Goal: Task Accomplishment & Management: Use online tool/utility

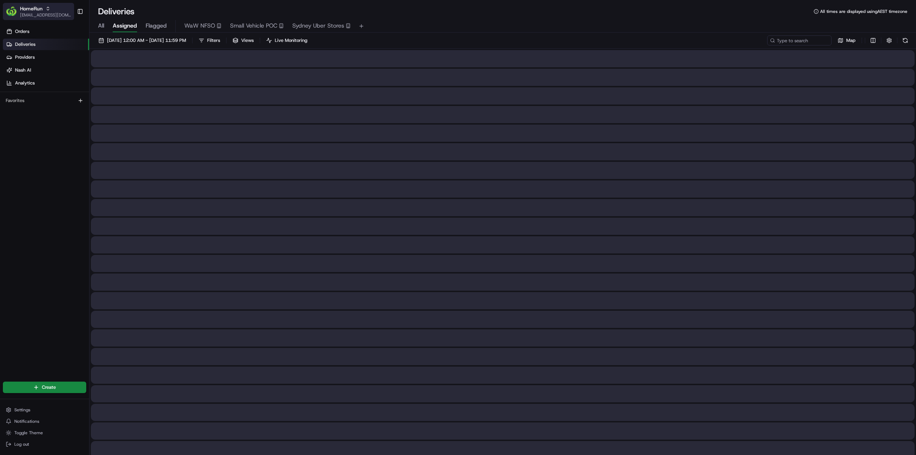
click at [43, 11] on div "HomeRun" at bounding box center [45, 8] width 51 height 7
click at [93, 49] on span "MILKRUN" at bounding box center [101, 51] width 19 height 6
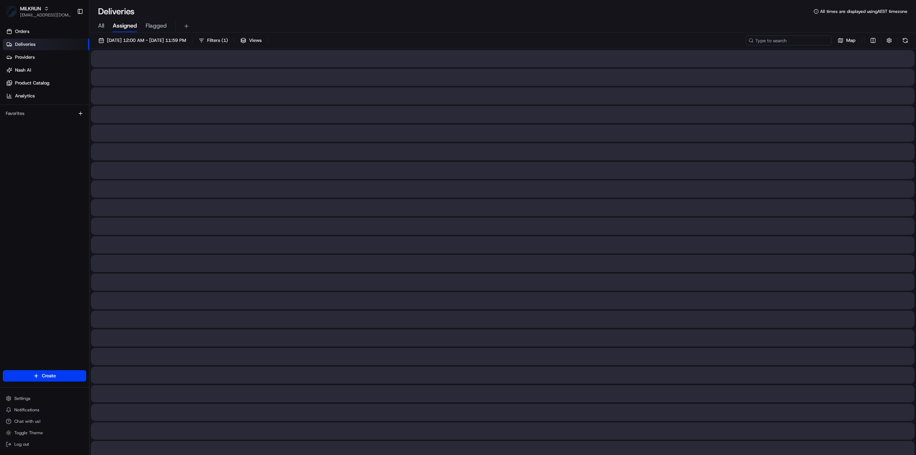
click at [788, 40] on input at bounding box center [788, 40] width 86 height 10
paste input "[PERSON_NAME]"
type input "[PERSON_NAME]"
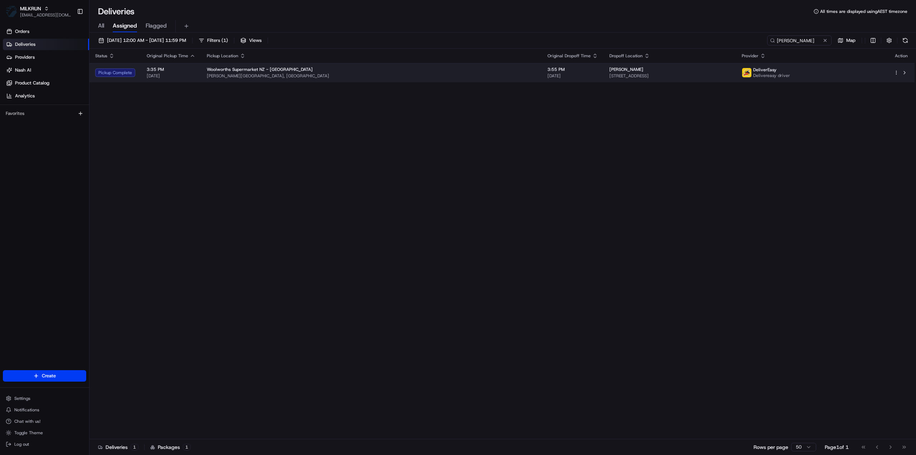
click at [609, 71] on div "[PERSON_NAME]" at bounding box center [669, 70] width 121 height 6
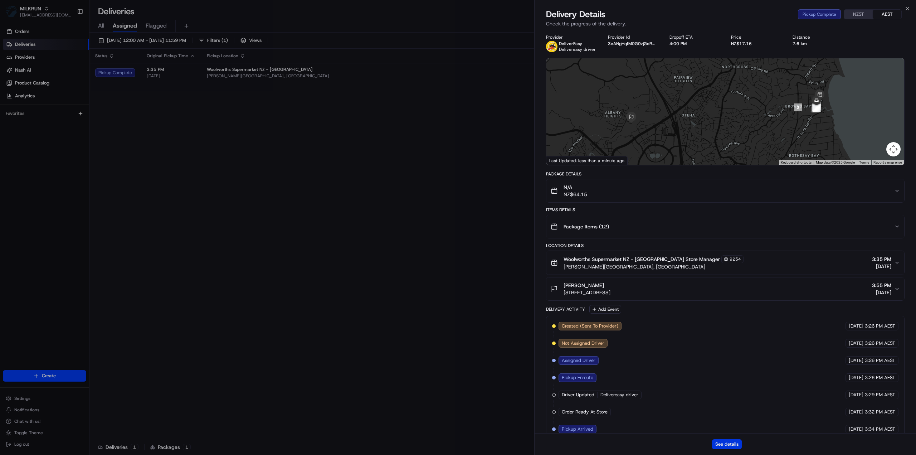
click at [729, 445] on button "See details" at bounding box center [727, 444] width 30 height 10
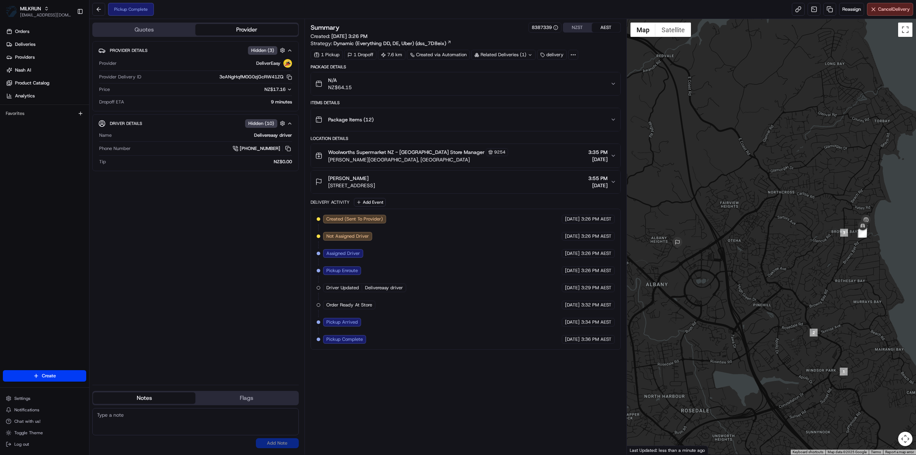
click at [598, 93] on button "N/A NZ$64.15" at bounding box center [465, 83] width 309 height 23
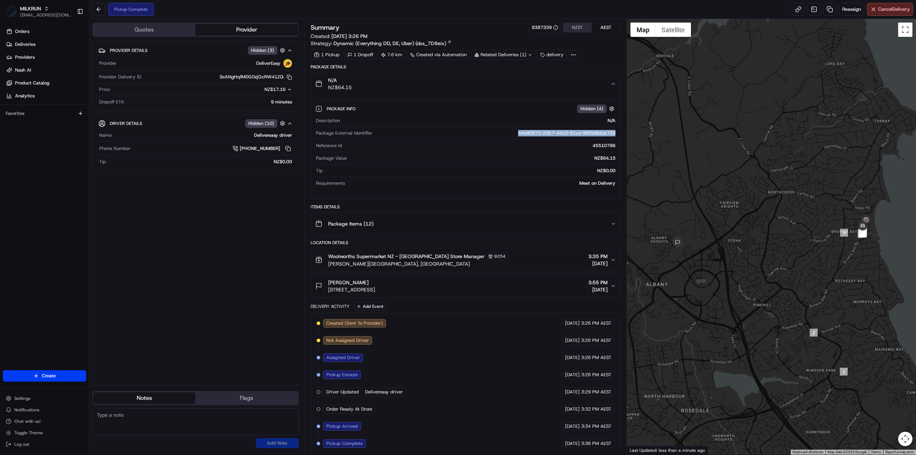
drag, startPoint x: 506, startPoint y: 131, endPoint x: 617, endPoint y: 128, distance: 111.6
click at [618, 128] on div "Package Info Hidden ( 4 ) Description N/A Package External Identifier 44e80873-…" at bounding box center [465, 144] width 309 height 98
copy div "44e80873-22b7-4412-81ca-9f6506dcb729"
drag, startPoint x: 369, startPoint y: 280, endPoint x: 328, endPoint y: 279, distance: 41.2
click at [328, 279] on div "[PERSON_NAME]" at bounding box center [351, 282] width 47 height 7
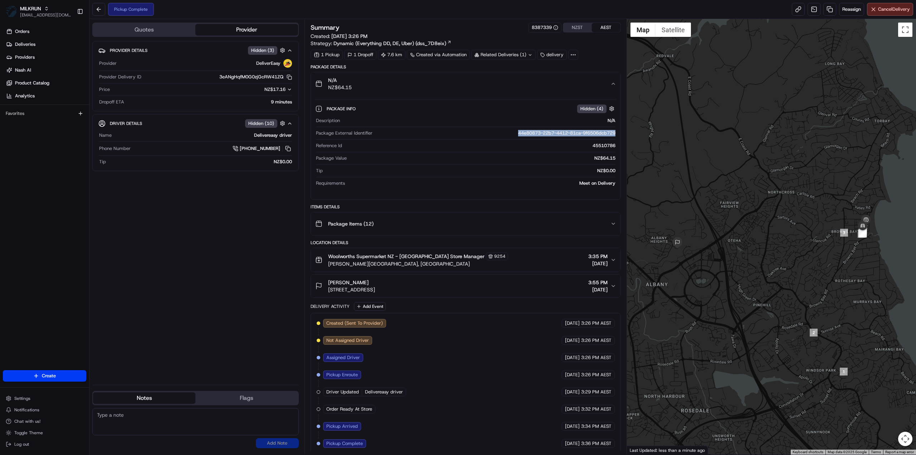
copy span "[PERSON_NAME]"
click at [441, 420] on div "Created (Sent To Provider) DeliverEasy 24/08/2025 3:26 PM AEST Not Assigned Dri…" at bounding box center [466, 383] width 298 height 129
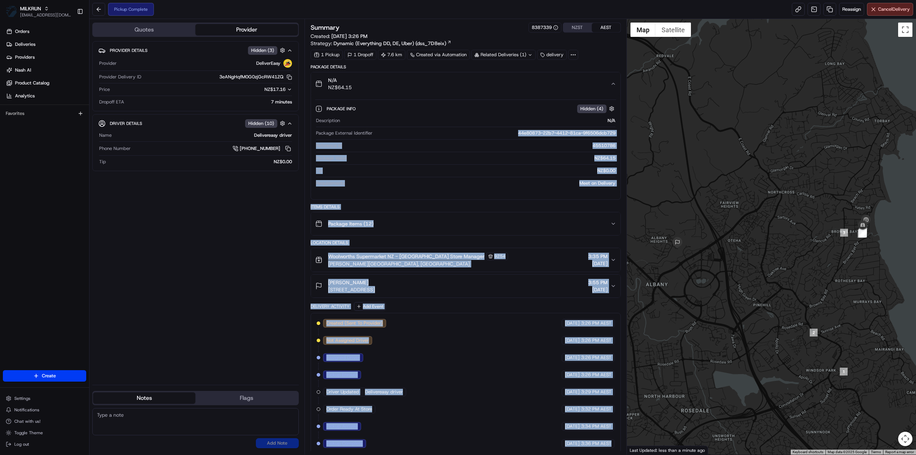
drag, startPoint x: 505, startPoint y: 129, endPoint x: 622, endPoint y: 135, distance: 117.8
click at [622, 135] on div "Summary 8387339 NZST AEST Created: 24/08/2025 3:26 PM Strategy: Dynamic (Everyt…" at bounding box center [465, 236] width 322 height 435
click at [492, 131] on div "44e80873-22b7-4412-81ca-9f6506dcb729" at bounding box center [495, 133] width 240 height 6
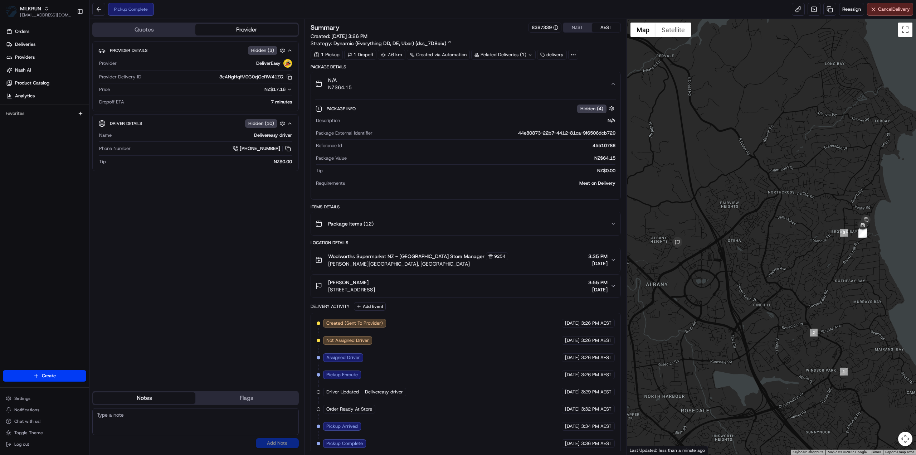
click at [487, 130] on div "44e80873-22b7-4412-81ca-9f6506dcb729" at bounding box center [495, 133] width 240 height 6
drag, startPoint x: 521, startPoint y: 133, endPoint x: 617, endPoint y: 134, distance: 96.2
click at [617, 134] on div "Package Info Hidden ( 4 ) Description N/A Package External Identifier 44e80873-…" at bounding box center [465, 144] width 309 height 98
copy div "44e80873-22b7-4412-81ca-9f6506dcb729"
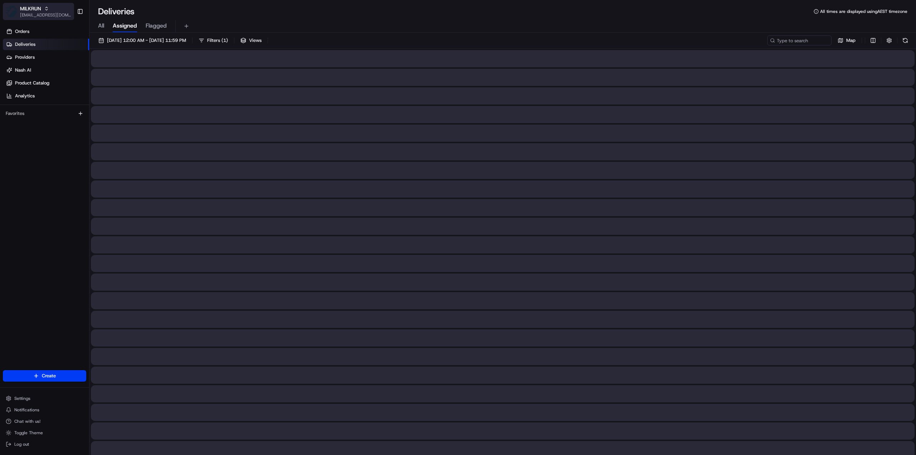
click at [52, 12] on span "[EMAIL_ADDRESS][DOMAIN_NAME]" at bounding box center [45, 15] width 51 height 6
click at [99, 36] on span "HomeRun" at bounding box center [102, 37] width 20 height 6
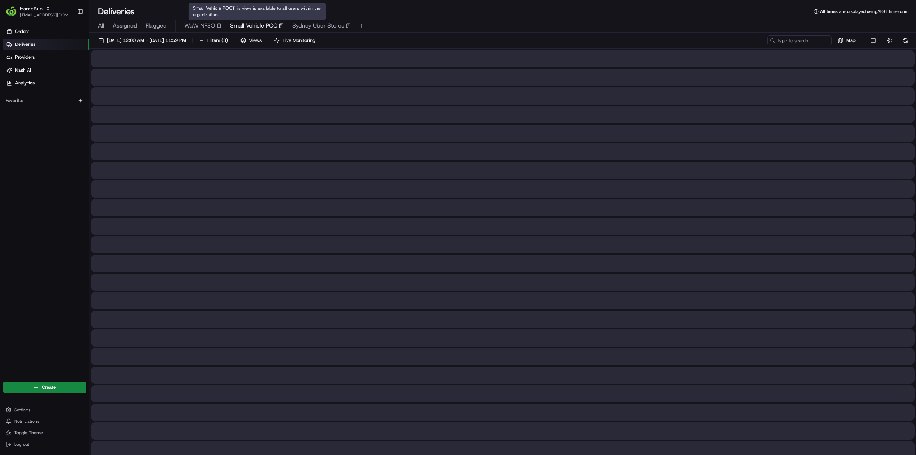
click at [244, 23] on span "Small Vehicle POC" at bounding box center [253, 25] width 47 height 9
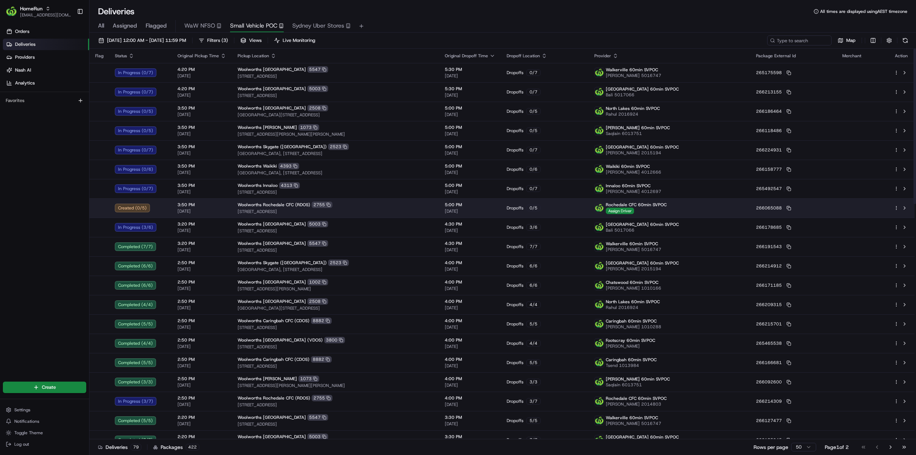
click at [896, 207] on html "HomeRun jhobbs1@woolworths.com.au Toggle Sidebar Orders Deliveries Providers Na…" at bounding box center [458, 227] width 916 height 455
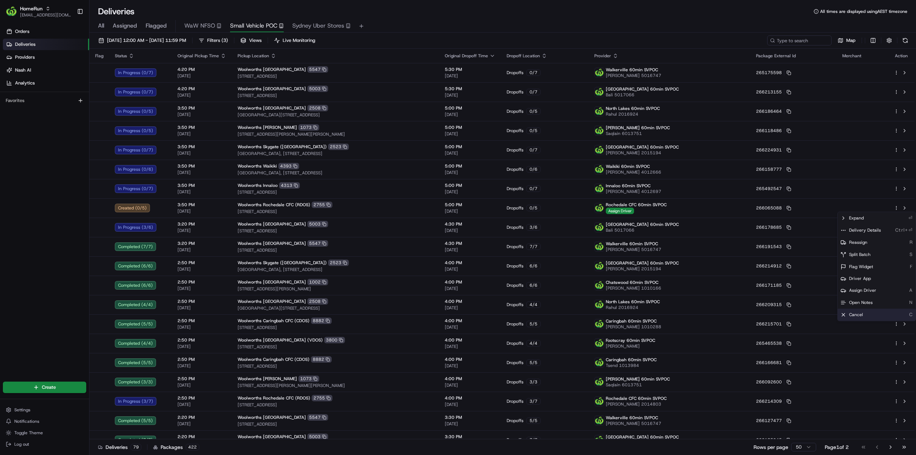
click at [859, 313] on span "Cancel" at bounding box center [856, 315] width 14 height 6
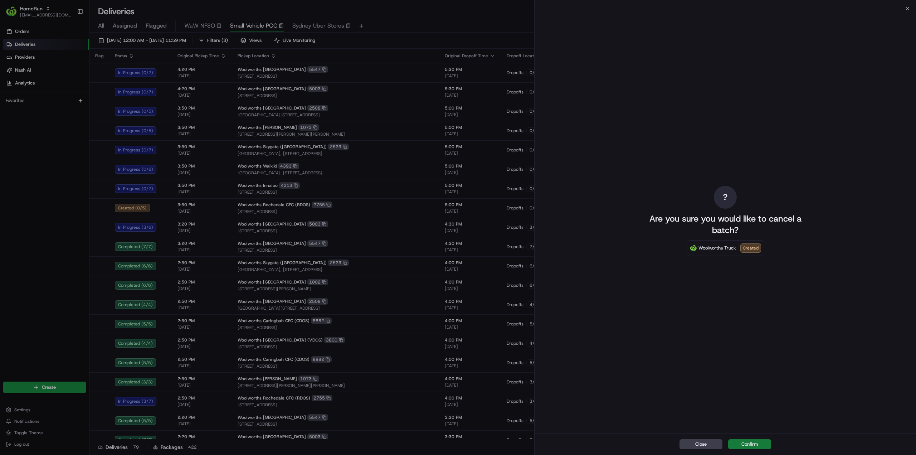
click at [760, 440] on button "Confirm" at bounding box center [749, 444] width 43 height 10
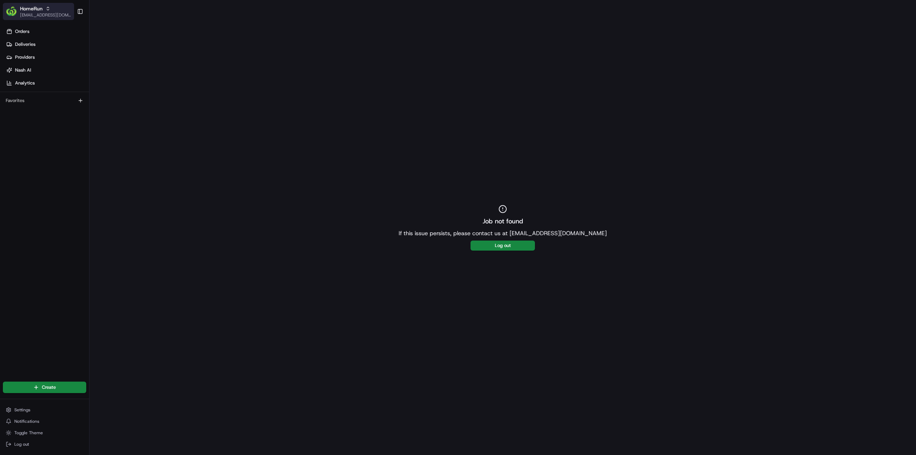
click at [36, 14] on span "[EMAIL_ADDRESS][DOMAIN_NAME]" at bounding box center [45, 15] width 51 height 6
click at [101, 48] on span "MILKRUN" at bounding box center [101, 51] width 19 height 6
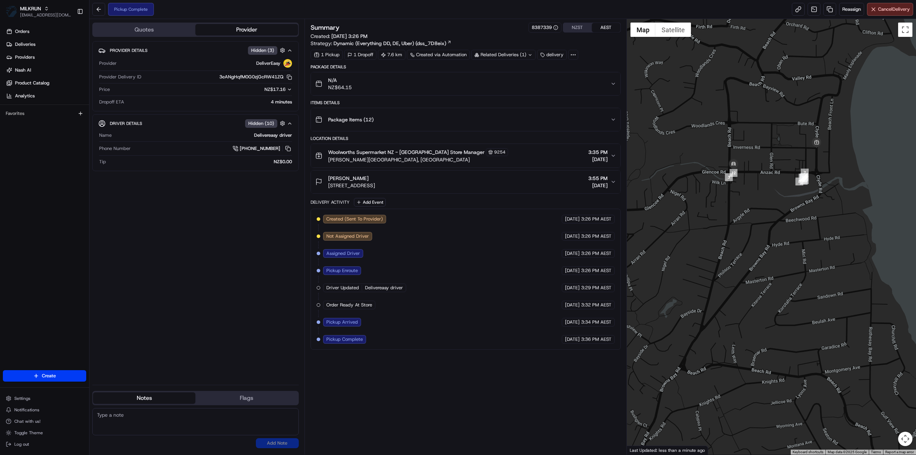
drag, startPoint x: 857, startPoint y: 171, endPoint x: 764, endPoint y: 189, distance: 94.3
click at [764, 189] on div at bounding box center [771, 236] width 289 height 435
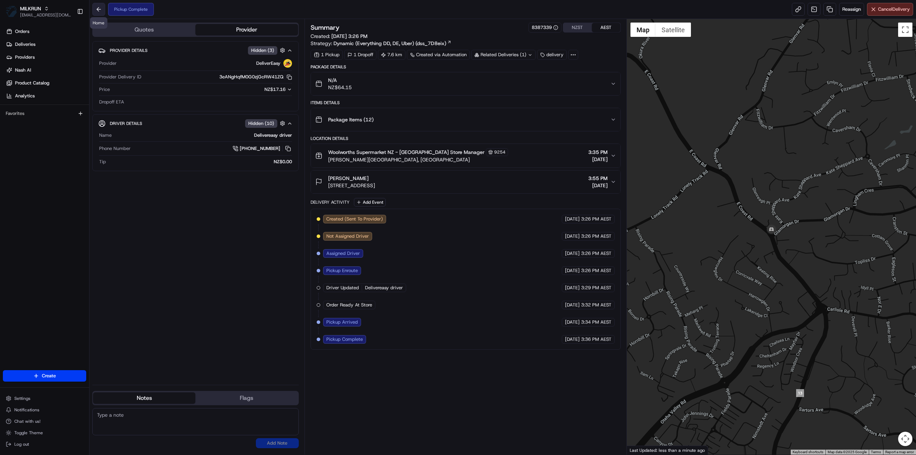
click at [95, 4] on button at bounding box center [98, 9] width 13 height 13
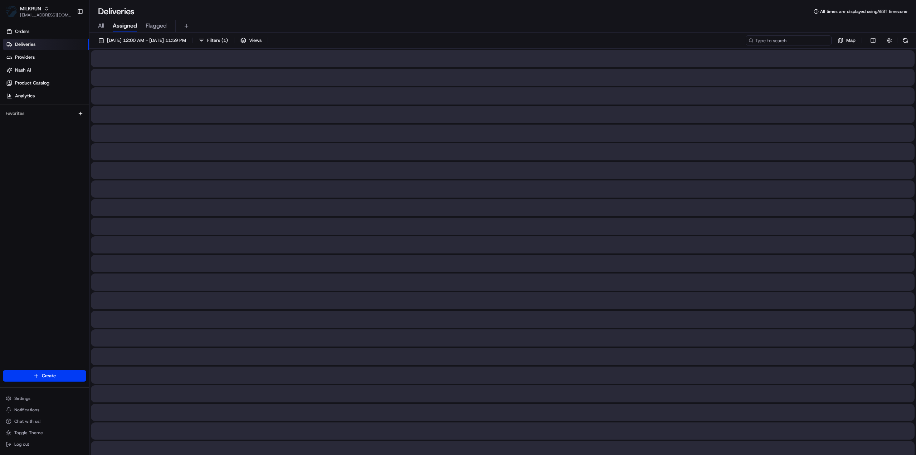
click at [811, 38] on input at bounding box center [788, 40] width 86 height 10
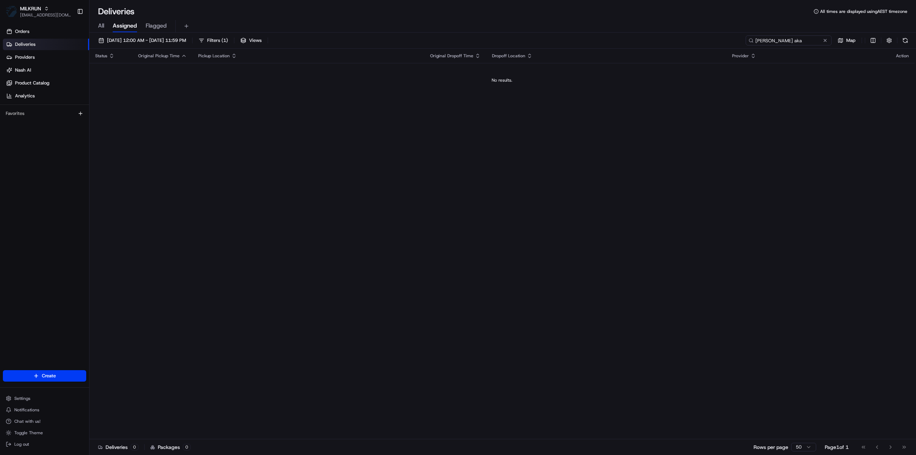
type input "[PERSON_NAME] aka"
